Goal: Check status: Check status

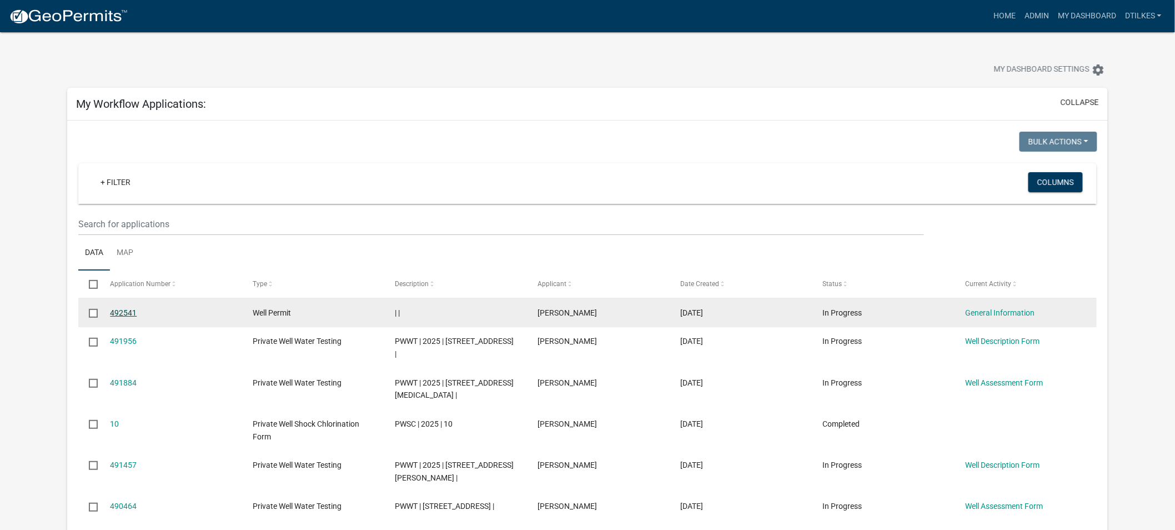
click at [123, 315] on link "492541" at bounding box center [123, 312] width 27 height 9
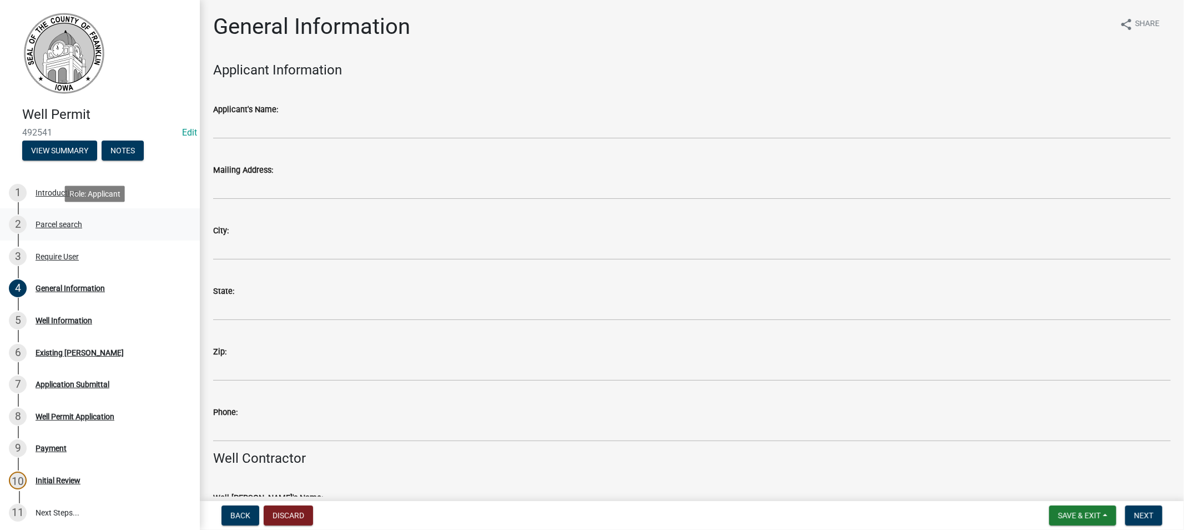
click at [69, 225] on div "Parcel search" at bounding box center [59, 224] width 47 height 8
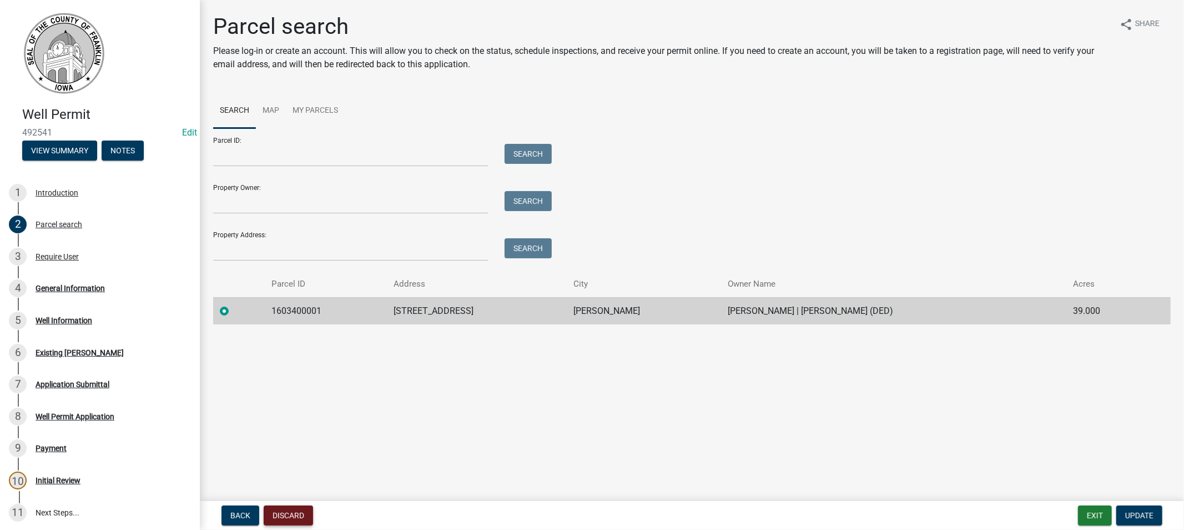
click at [291, 507] on button "Discard" at bounding box center [288, 515] width 49 height 20
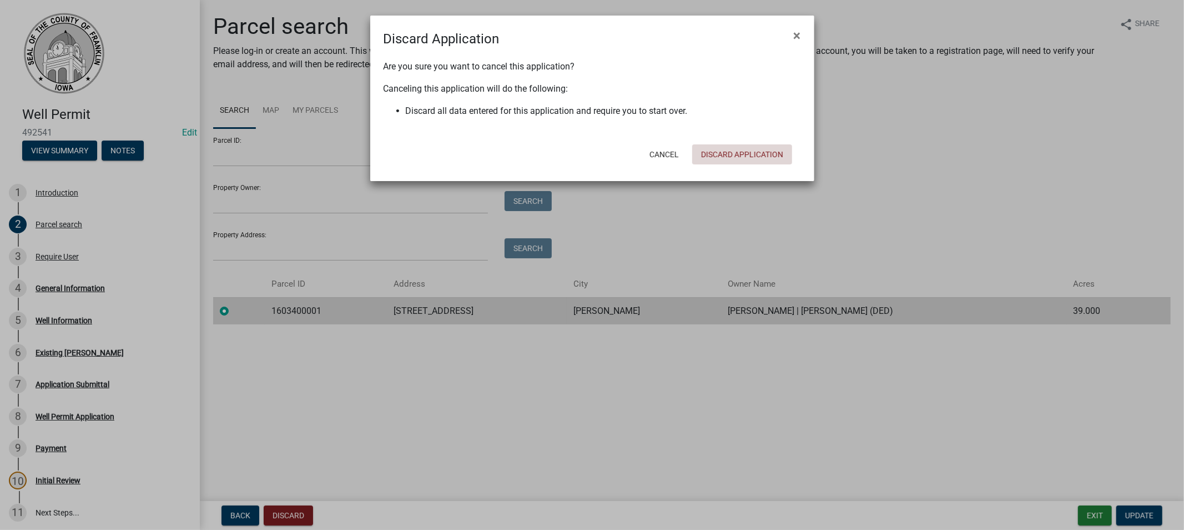
click at [577, 152] on button "Discard Application" at bounding box center [742, 154] width 100 height 20
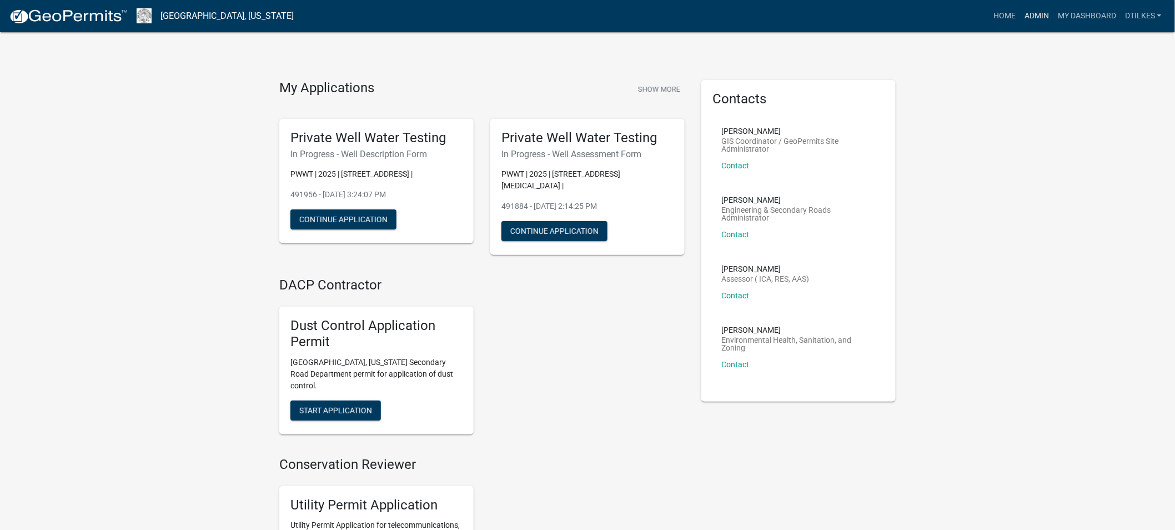
click at [577, 14] on link "Admin" at bounding box center [1036, 16] width 33 height 21
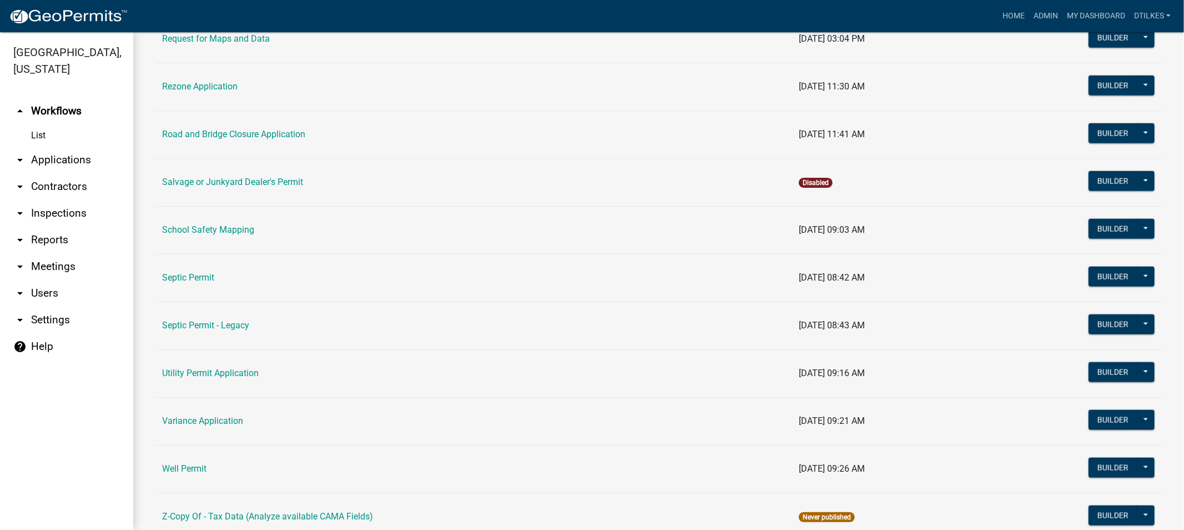
scroll to position [1270, 0]
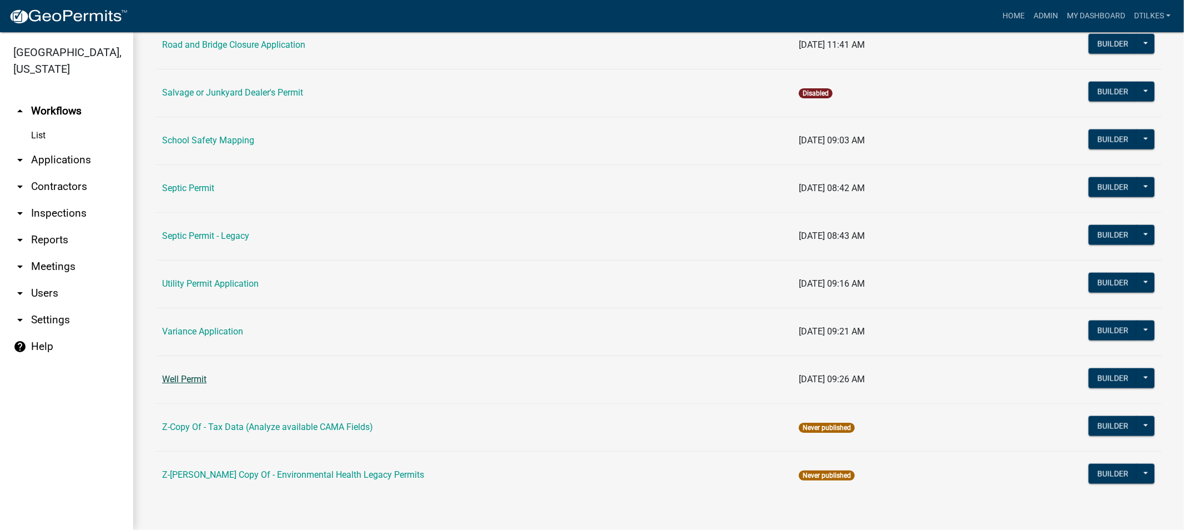
click at [191, 378] on link "Well Permit" at bounding box center [184, 379] width 44 height 11
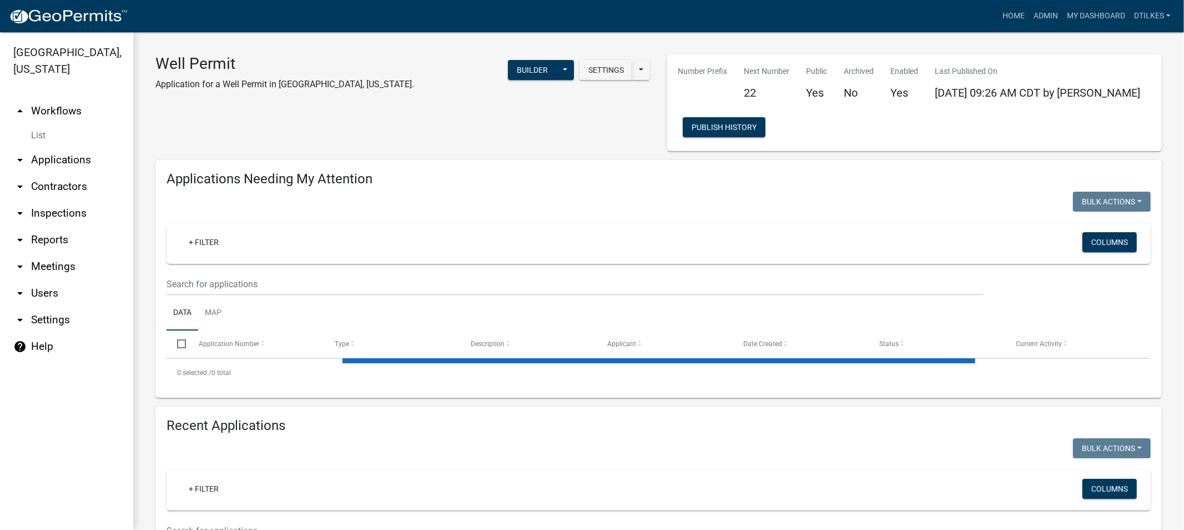
select select "2: 50"
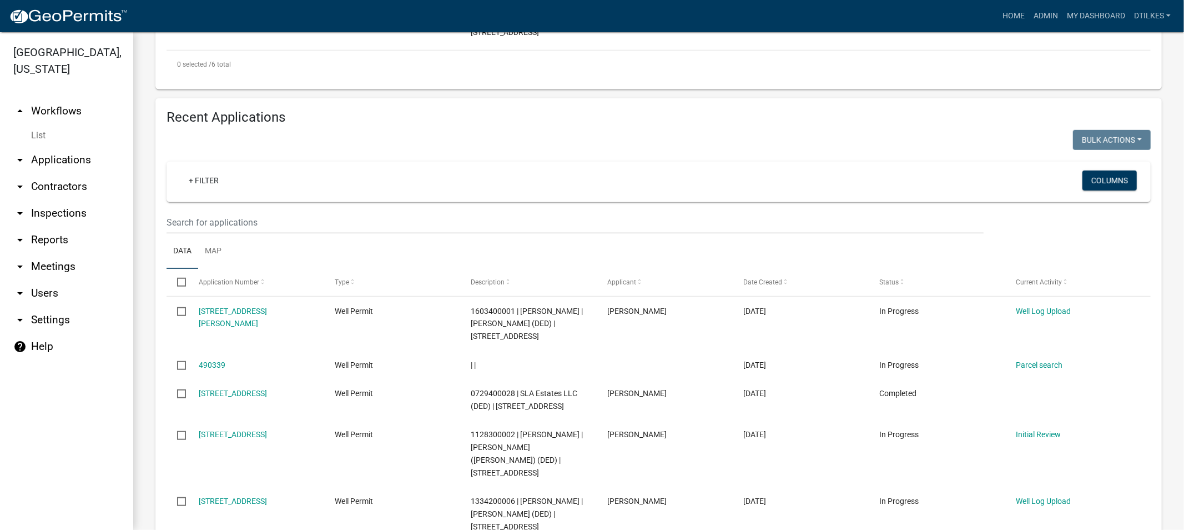
scroll to position [740, 0]
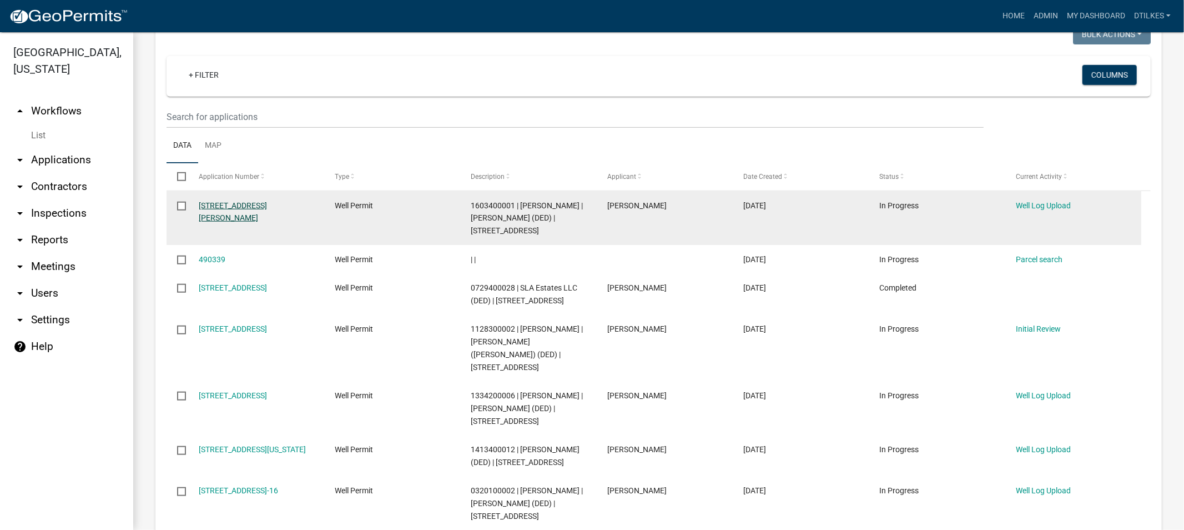
click at [237, 201] on link "[STREET_ADDRESS][PERSON_NAME]" at bounding box center [233, 212] width 68 height 22
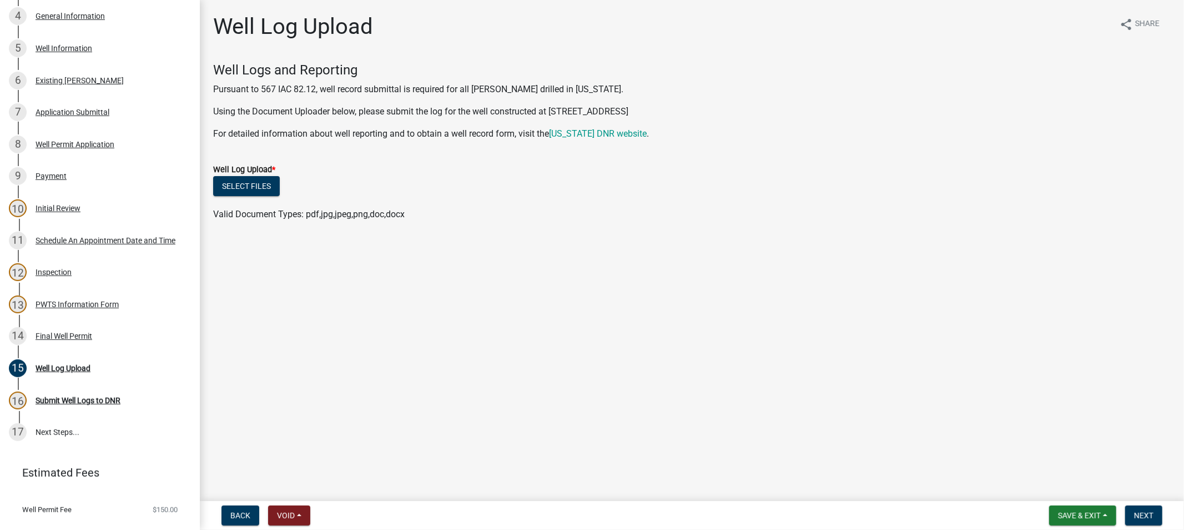
scroll to position [308, 0]
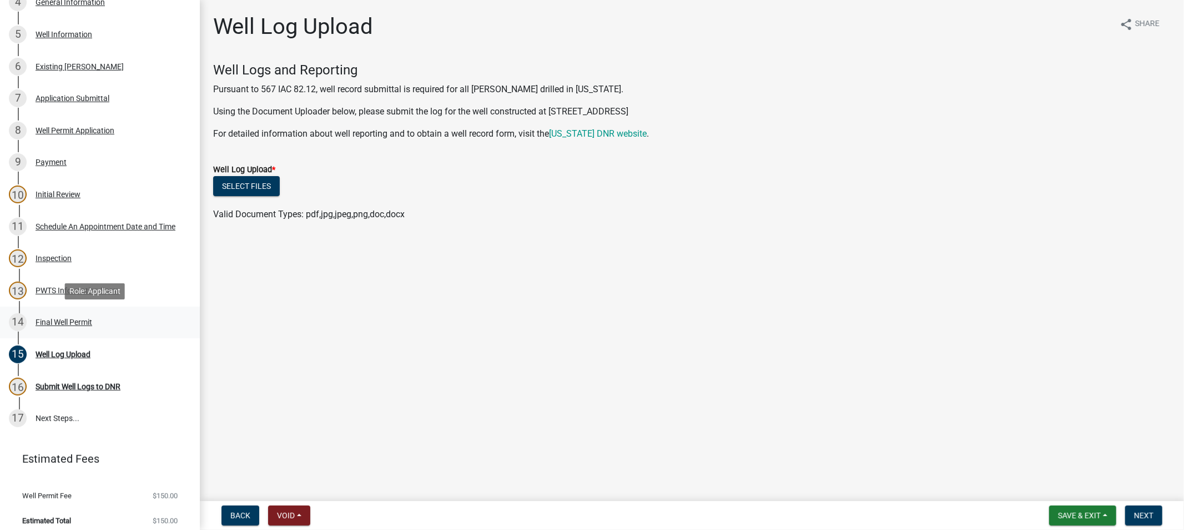
click at [54, 314] on div "14 Final Well Permit" at bounding box center [95, 322] width 173 height 18
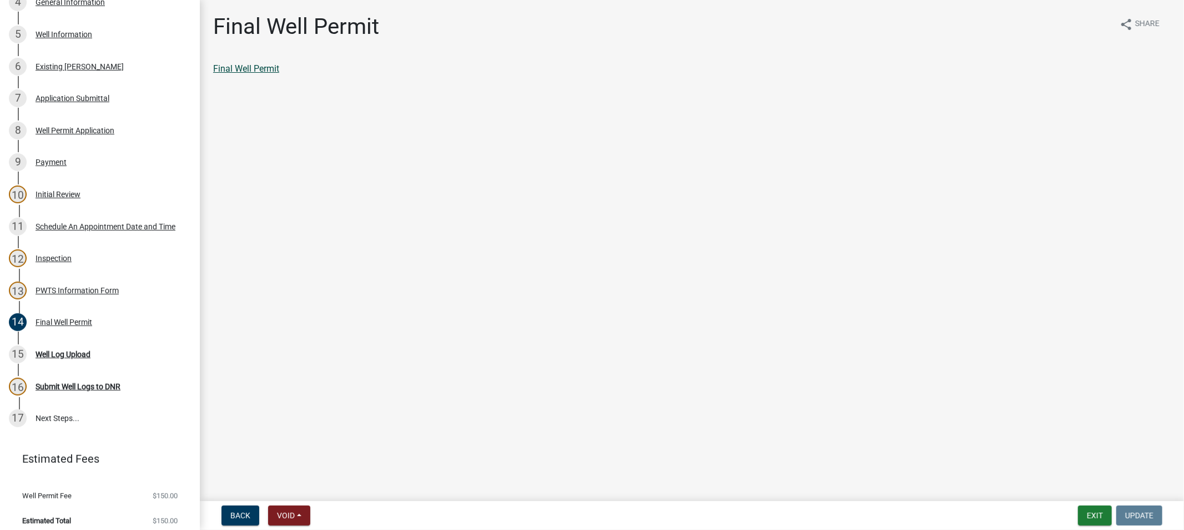
click at [254, 69] on link "Final Well Permit" at bounding box center [246, 68] width 66 height 11
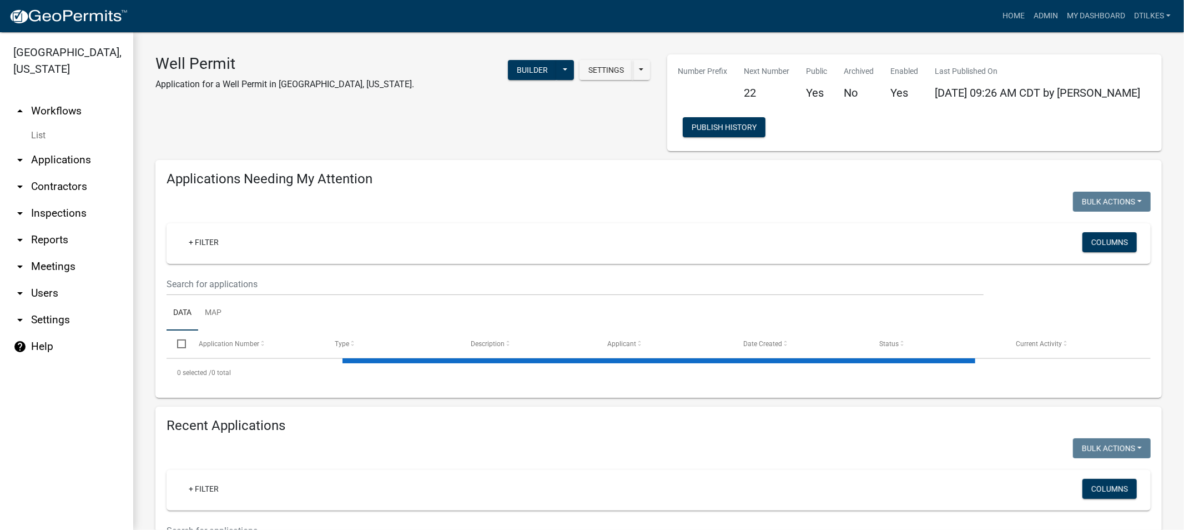
select select "2: 50"
